Goal: Information Seeking & Learning: Learn about a topic

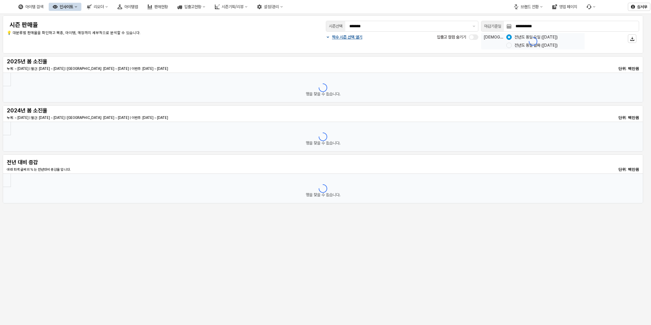
click at [73, 6] on div "인사이트" at bounding box center [67, 6] width 14 height 5
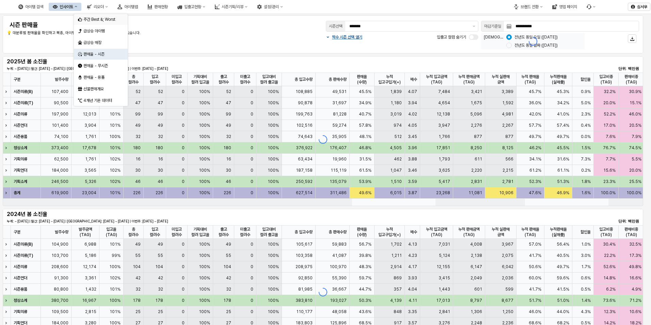
click at [105, 21] on div "주간 Best &; Worst" at bounding box center [101, 19] width 36 height 5
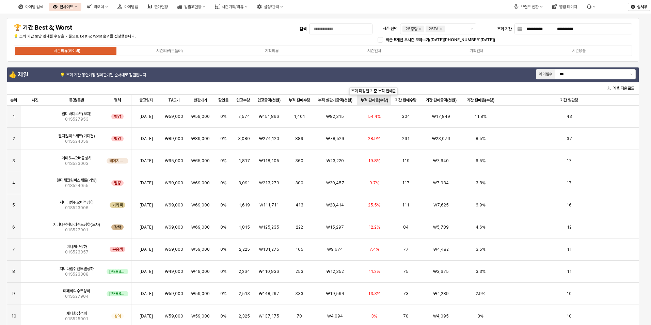
click at [370, 98] on div "누적 판매율(수량) 누적 판매율(수량)" at bounding box center [374, 100] width 34 height 11
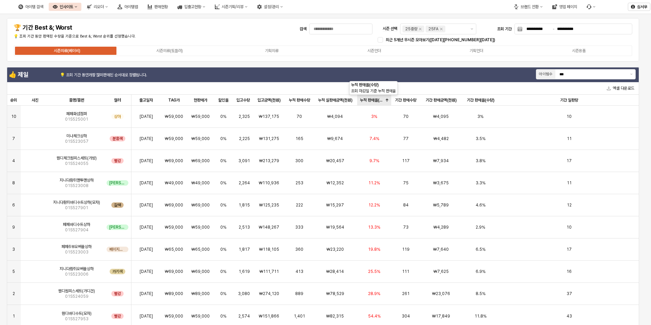
click at [370, 98] on div "누적 판매율(수량) 누적 판매율(수량)" at bounding box center [374, 100] width 34 height 11
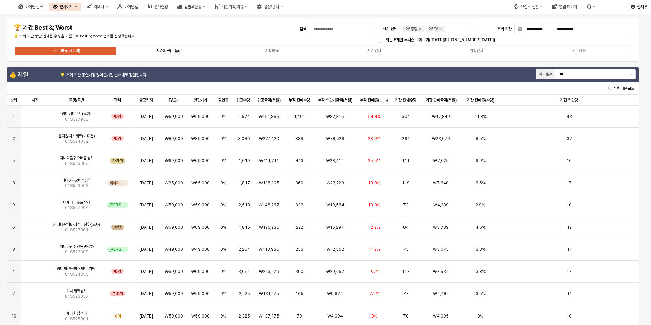
click at [189, 48] on label "시즌의류(토들러)" at bounding box center [169, 51] width 102 height 6
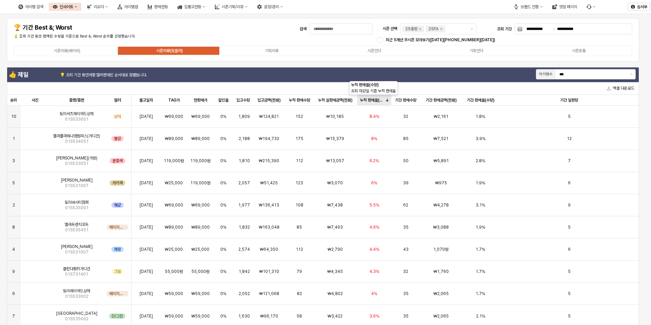
click at [372, 100] on div "누적 판매율(수량) 누적 판매율(수량)" at bounding box center [374, 100] width 34 height 11
click at [371, 100] on div "누적 판매율(수량) 누적 판매율(수량)" at bounding box center [374, 100] width 34 height 11
click at [373, 103] on div "누적 판매율(수량) 누적 판매율(수량)" at bounding box center [374, 100] width 34 height 11
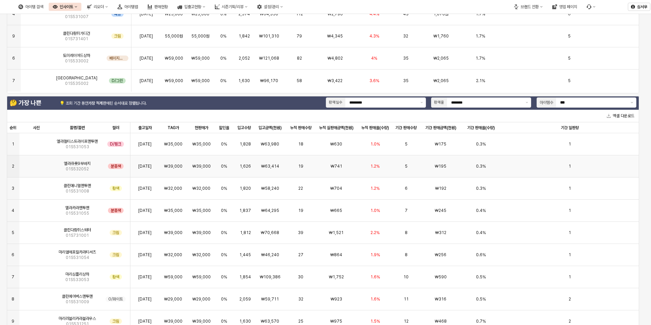
scroll to position [238, 0]
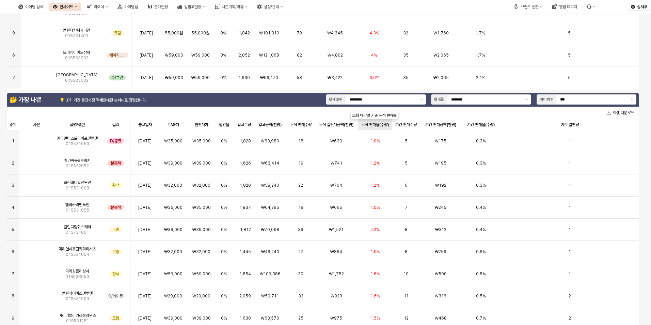
click at [372, 124] on div "누적 판매율(수량) 누적 판매율(수량)" at bounding box center [375, 124] width 34 height 11
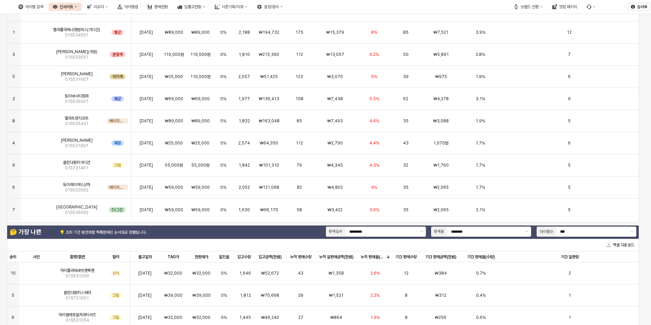
scroll to position [102, 0]
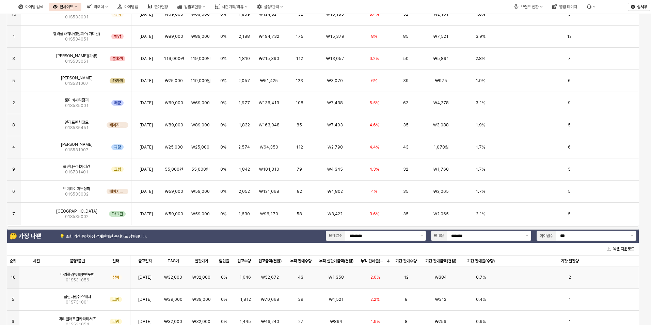
click at [36, 274] on img "앱 프레임" at bounding box center [36, 274] width 0 height 0
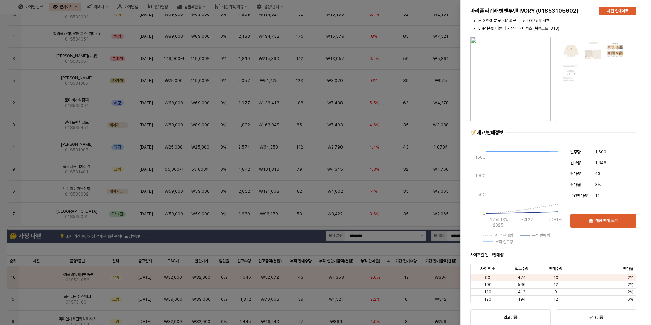
click at [279, 242] on div at bounding box center [325, 162] width 651 height 325
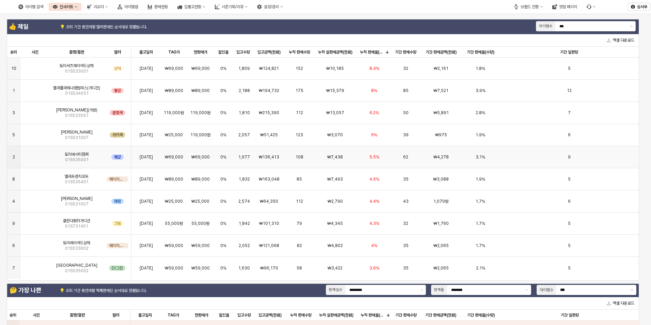
scroll to position [0, 0]
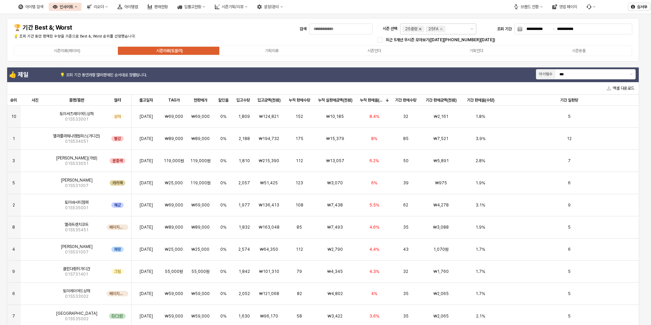
click at [419, 28] on icon "Remove 25WT" at bounding box center [420, 29] width 2 height 2
click at [420, 28] on icon "Remove 25FA" at bounding box center [417, 28] width 5 height 5
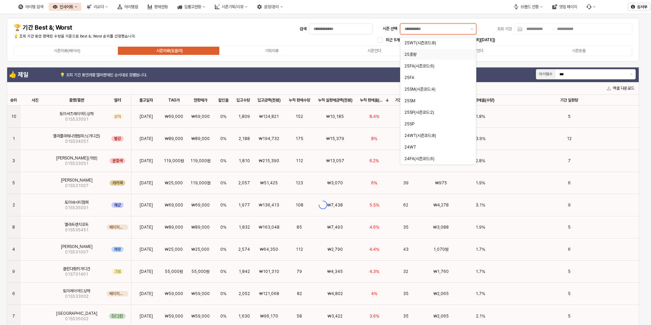
click at [428, 27] on input "시즌 선택" at bounding box center [435, 29] width 62 height 7
click at [407, 101] on div "25SM" at bounding box center [435, 100] width 63 height 5
click at [408, 90] on div "25SM(시즌코드:4)" at bounding box center [435, 88] width 63 height 5
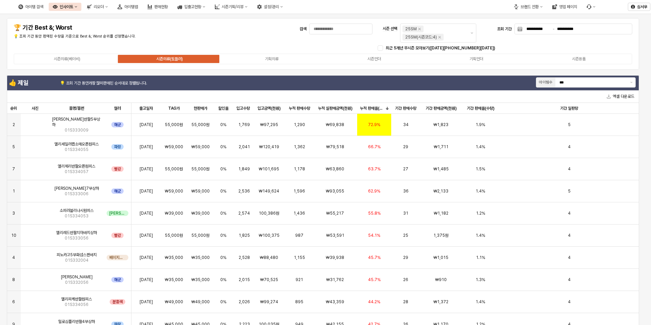
click at [346, 82] on div "👍 제일 💡 조회 기간 동안 가장 많이 판매된 순서대로 정렬됩니다. 아이템수 ***" at bounding box center [322, 83] width 631 height 14
click at [371, 108] on div "누적 판매율(수량) 누적 판매율(수량)" at bounding box center [374, 108] width 34 height 11
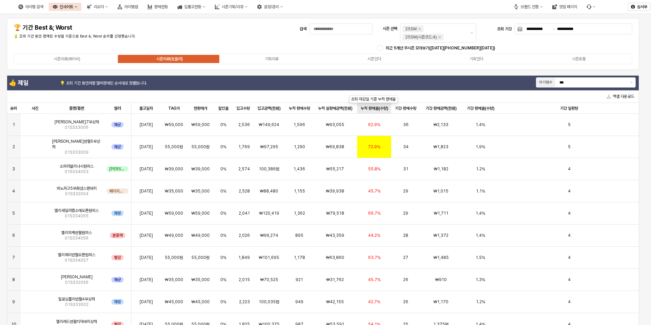
click at [371, 108] on div "누적 판매율(수량) 누적 판매율(수량)" at bounding box center [374, 108] width 34 height 11
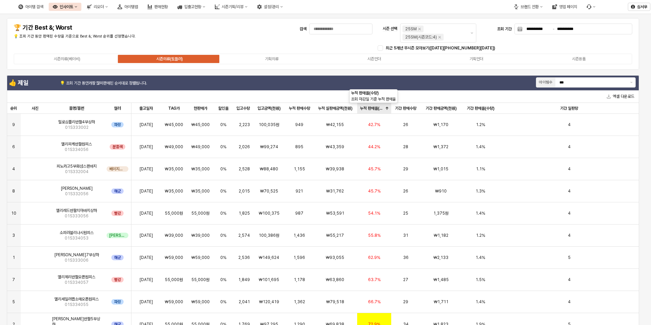
click at [371, 108] on div "누적 판매율(수량) 누적 판매율(수량)" at bounding box center [374, 108] width 34 height 11
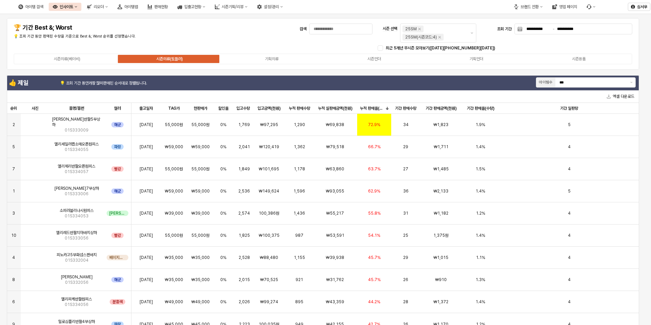
click at [249, 39] on div "**********" at bounding box center [323, 44] width 624 height 44
click at [85, 65] on div "시즌의류(베이비) 시즌의류(토들러) 기획의류 시즌언더 기획언더 시즌용품" at bounding box center [323, 59] width 624 height 14
click at [86, 62] on label "시즌의류(베이비)" at bounding box center [67, 59] width 102 height 6
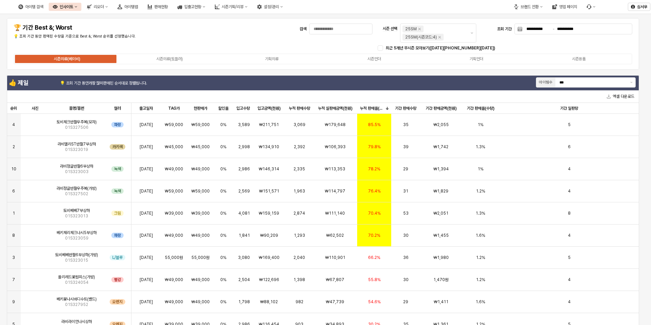
click at [156, 50] on div "**********" at bounding box center [323, 44] width 624 height 44
click at [152, 57] on label "시즌의류(토들러)" at bounding box center [169, 59] width 102 height 6
